Goal: Find specific page/section: Find specific page/section

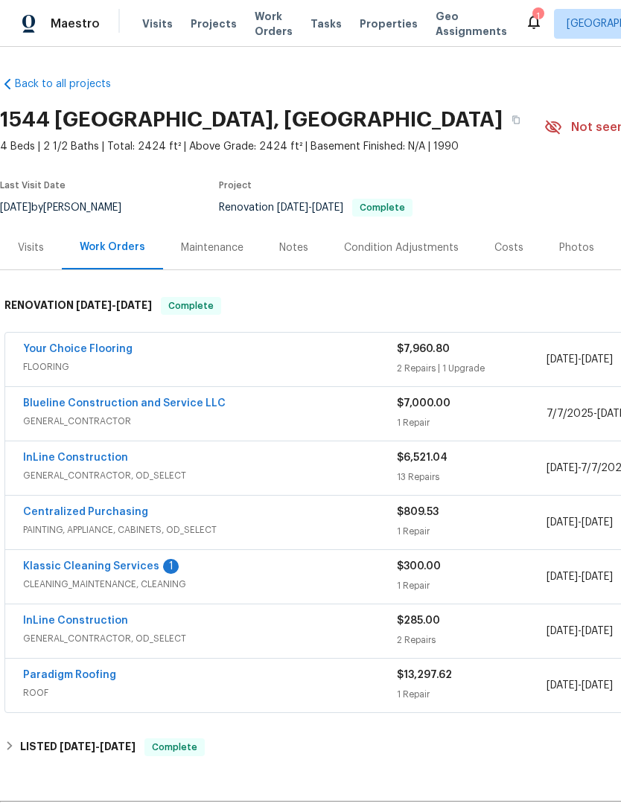
click at [362, 25] on span "Properties" at bounding box center [388, 23] width 58 height 15
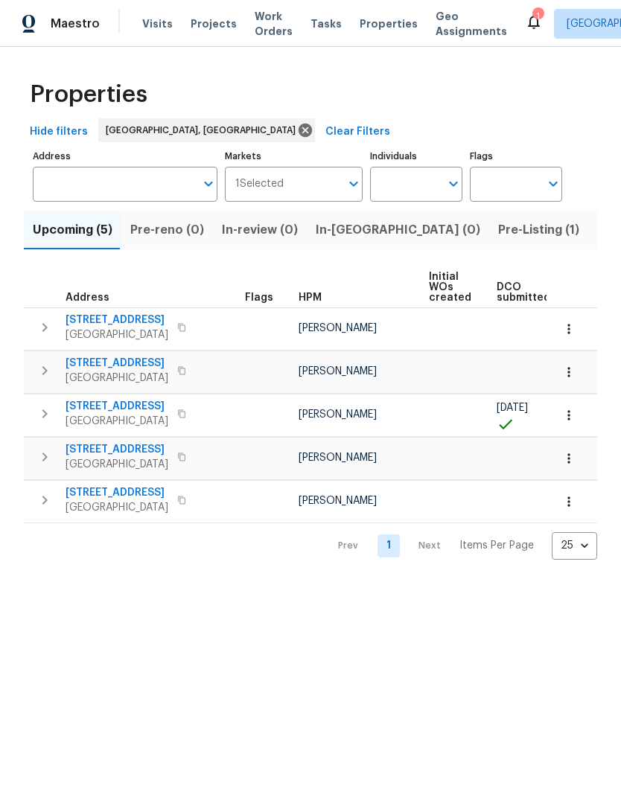
click at [416, 184] on input "Individuals" at bounding box center [405, 184] width 70 height 35
type input "[PERSON_NAME]"
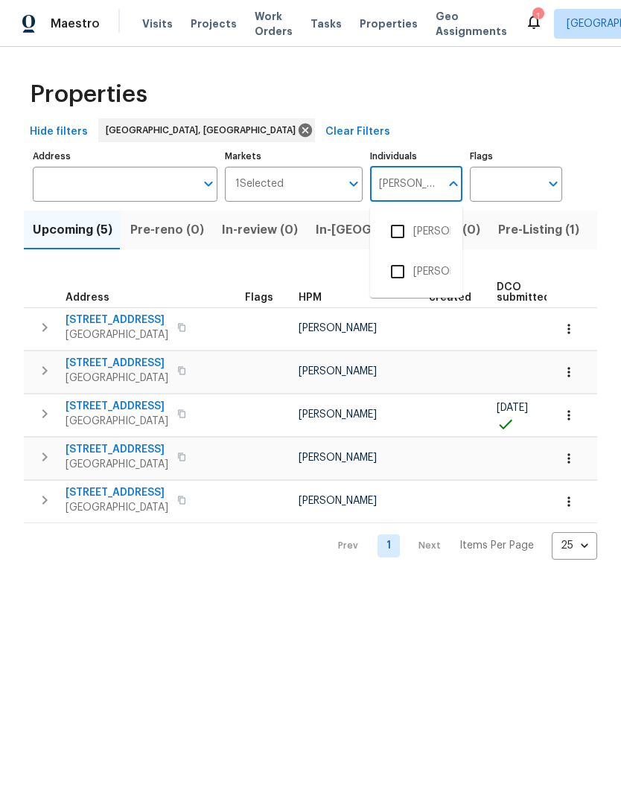
click at [407, 228] on input "checkbox" at bounding box center [397, 231] width 31 height 31
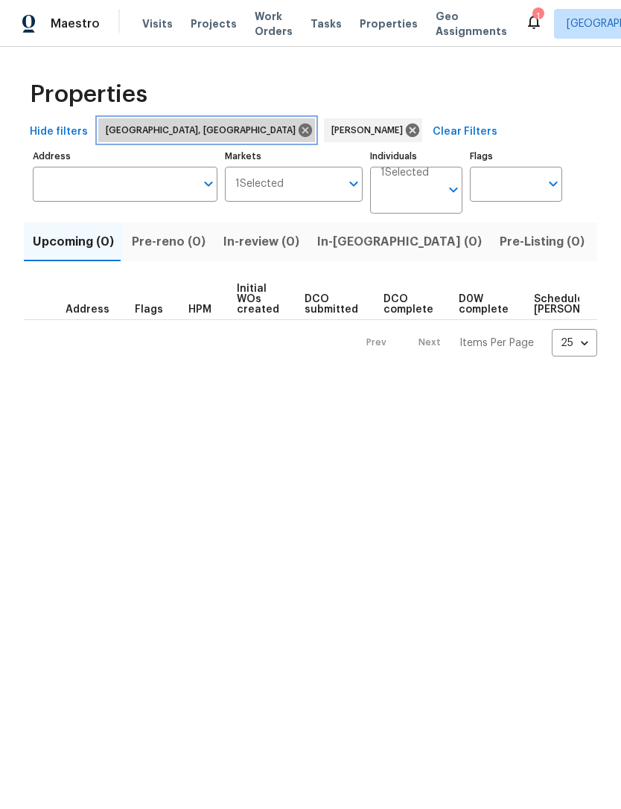
click at [297, 125] on icon at bounding box center [305, 130] width 16 height 16
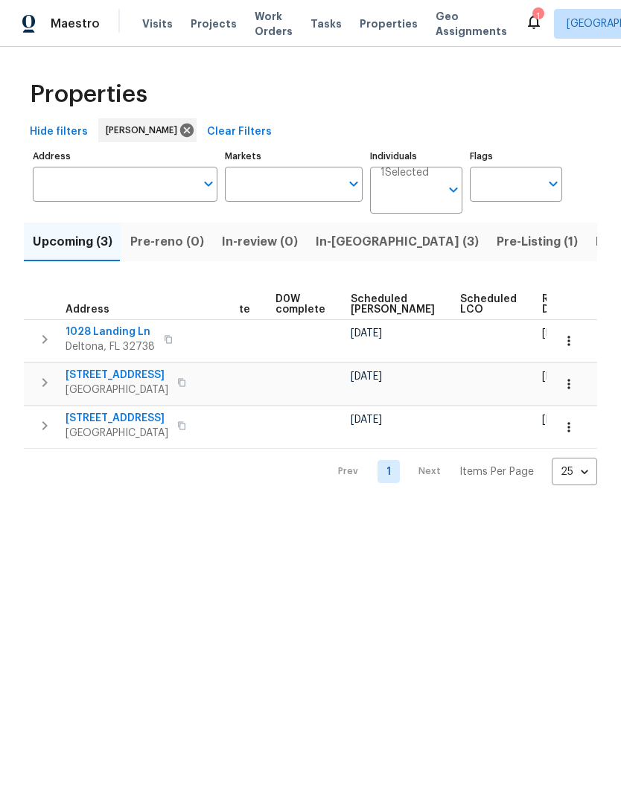
scroll to position [0, 374]
click at [595, 244] on span "Listed (22)" at bounding box center [626, 241] width 63 height 21
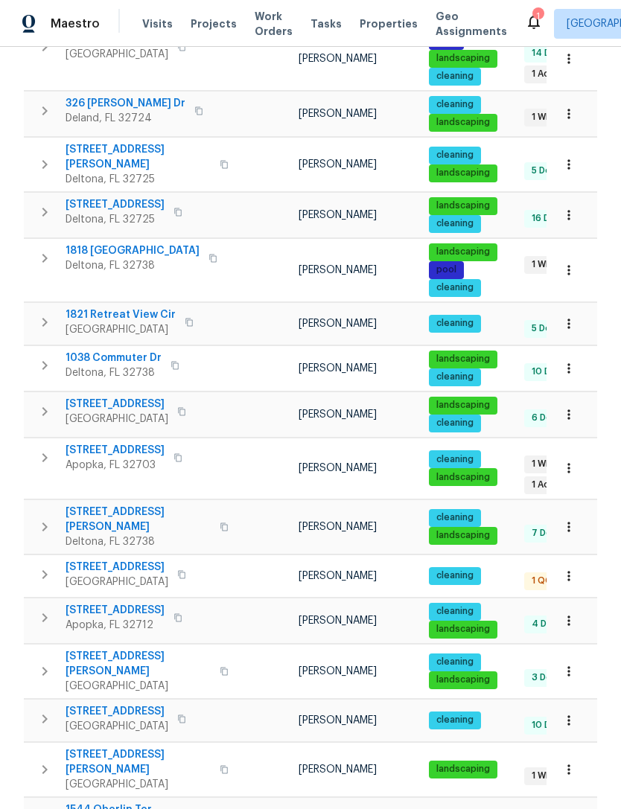
scroll to position [609, 0]
